Goal: Transaction & Acquisition: Obtain resource

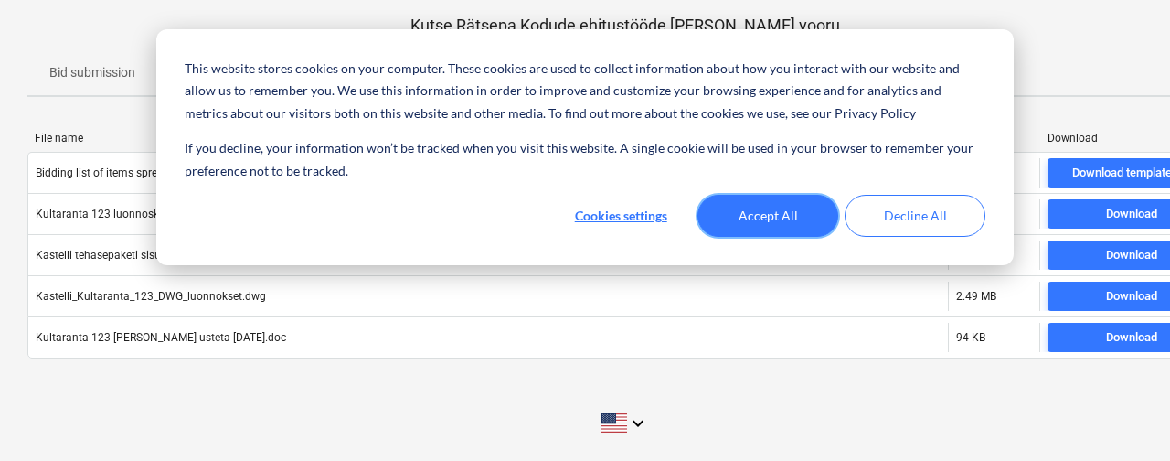
click at [769, 206] on button "Accept All" at bounding box center [768, 216] width 141 height 42
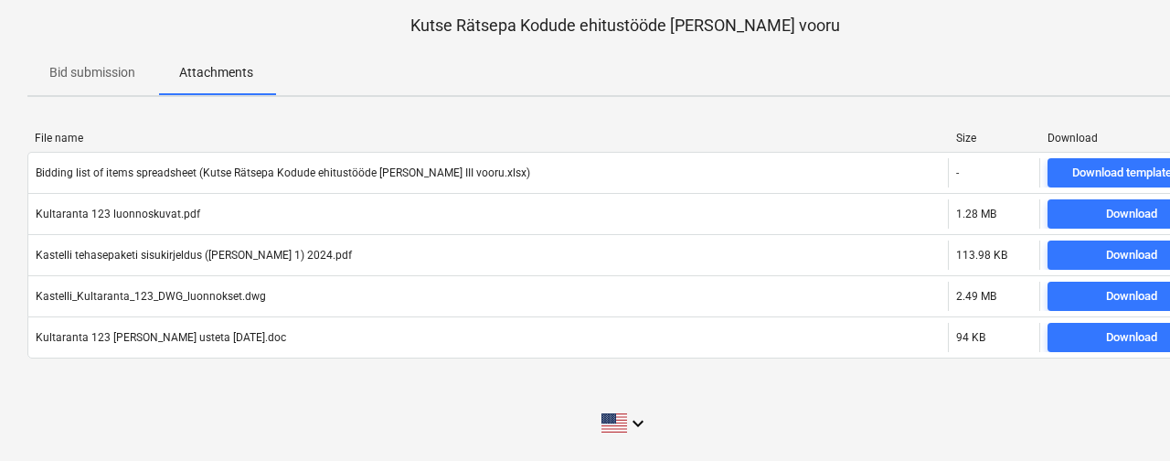
click at [96, 73] on p "Bid submission" at bounding box center [92, 72] width 86 height 19
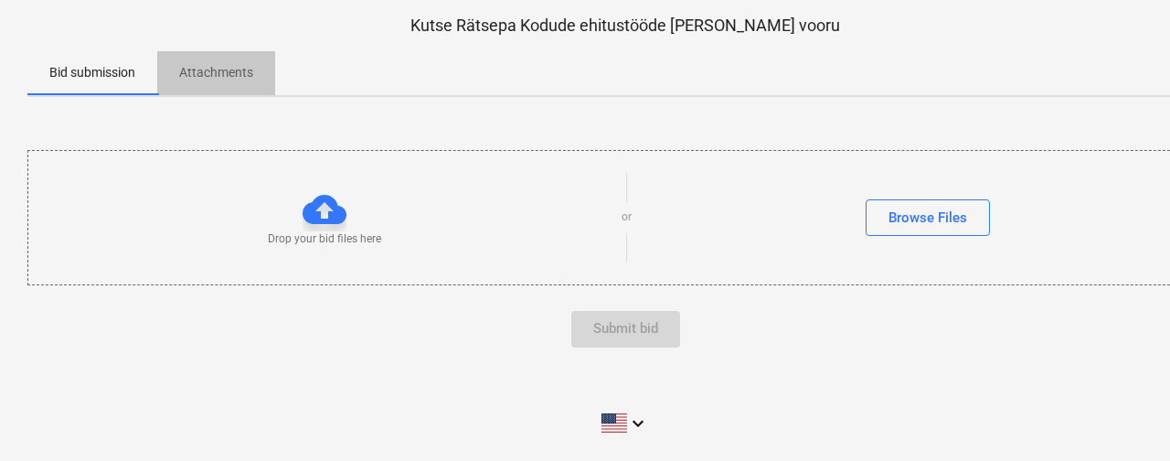
click at [207, 71] on p "Attachments" at bounding box center [216, 72] width 74 height 19
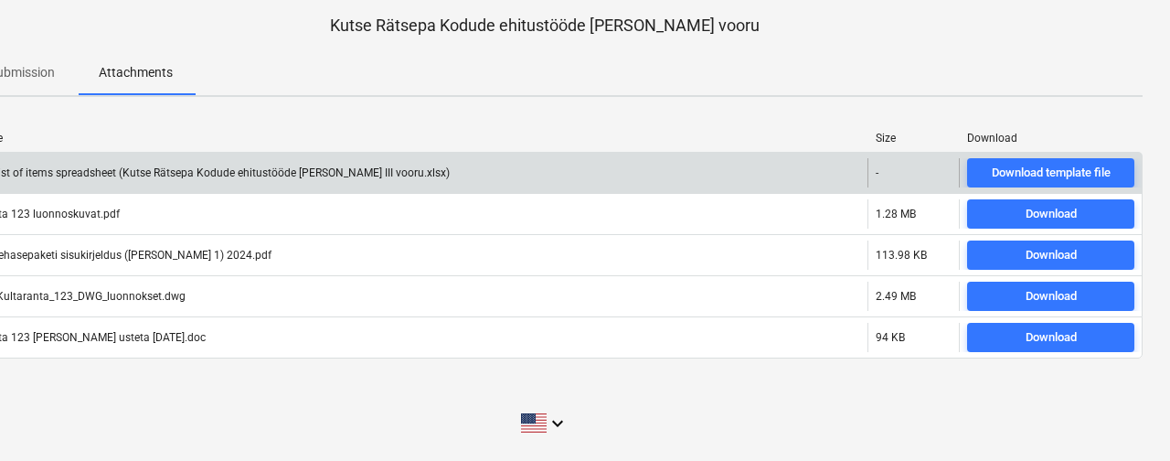
scroll to position [0, 80]
click at [1053, 168] on div "Download template file" at bounding box center [1051, 173] width 119 height 21
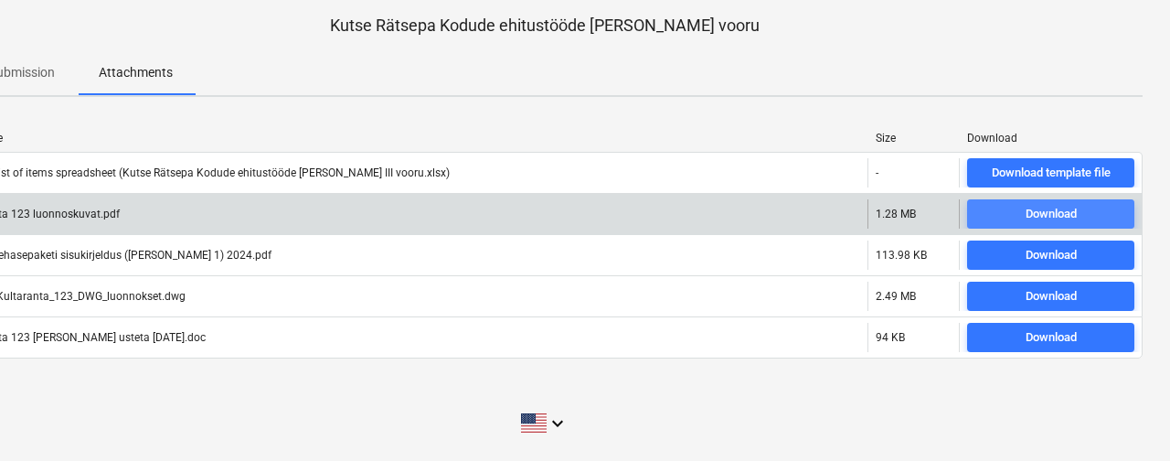
click at [1047, 216] on div "Download" at bounding box center [1051, 214] width 51 height 21
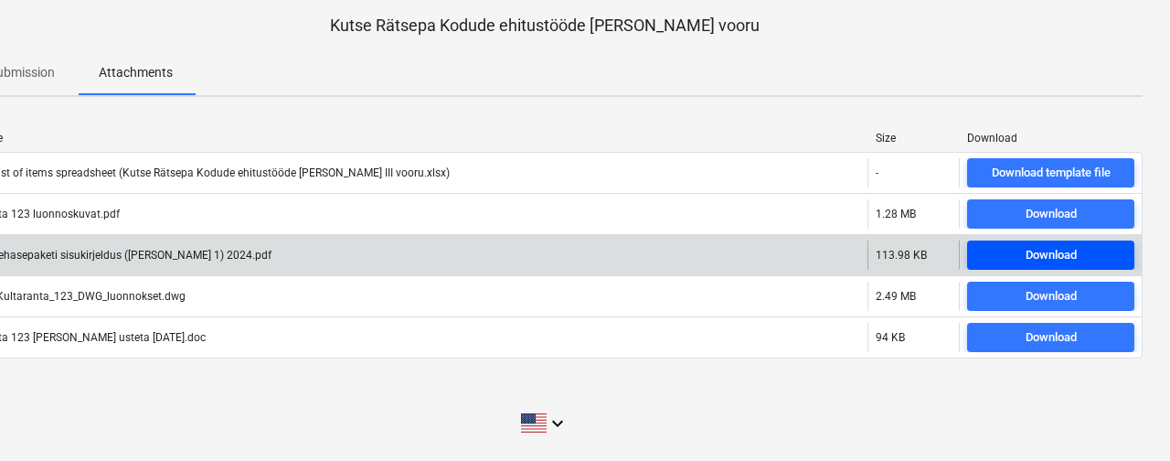
click at [1090, 262] on span "Download" at bounding box center [1051, 255] width 153 height 21
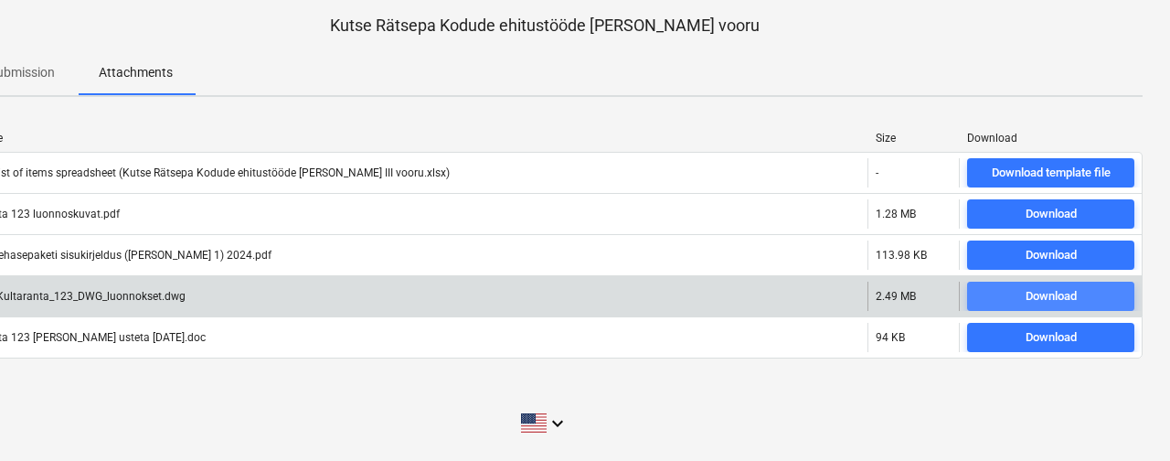
click at [1083, 304] on span "Download" at bounding box center [1051, 296] width 153 height 21
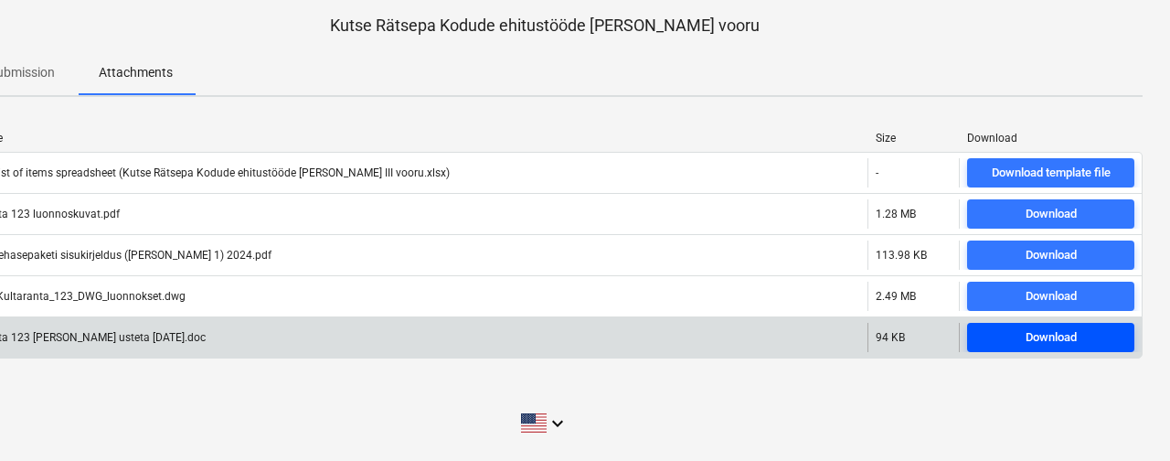
click at [1086, 329] on span "Download" at bounding box center [1051, 337] width 153 height 21
